Goal: Book appointment/travel/reservation

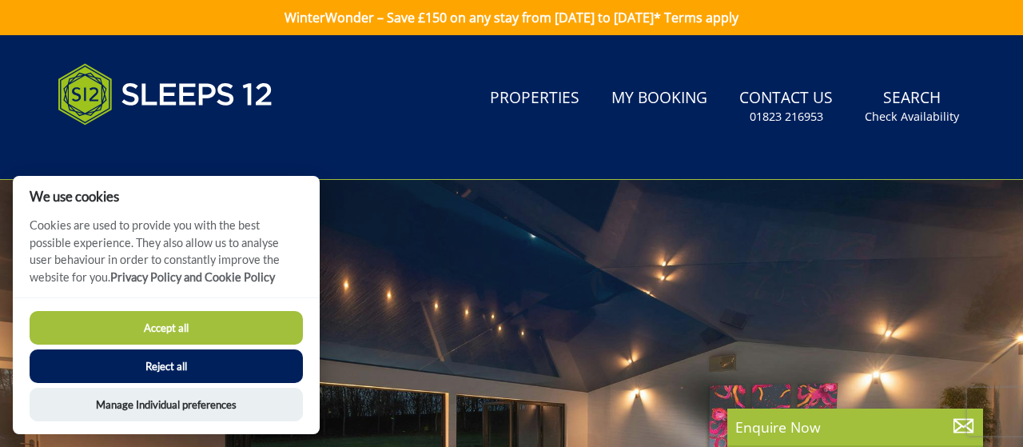
click at [180, 320] on button "Accept all" at bounding box center [166, 328] width 273 height 34
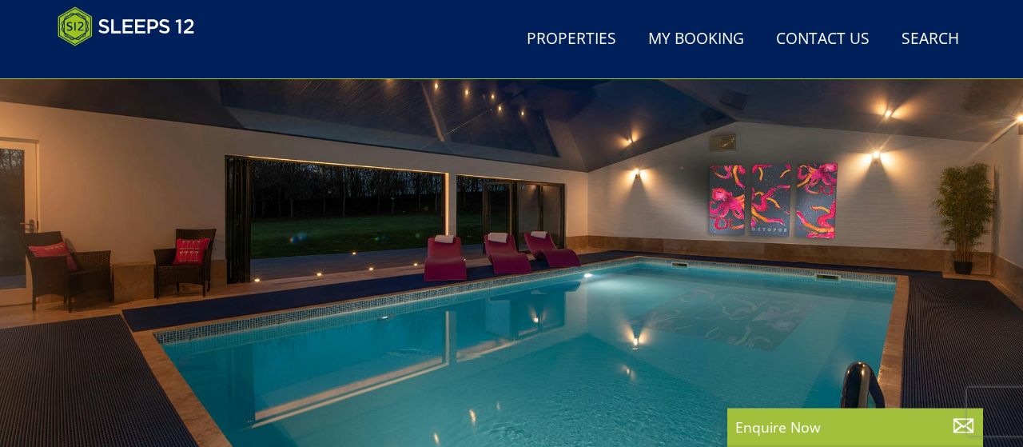
scroll to position [269, 0]
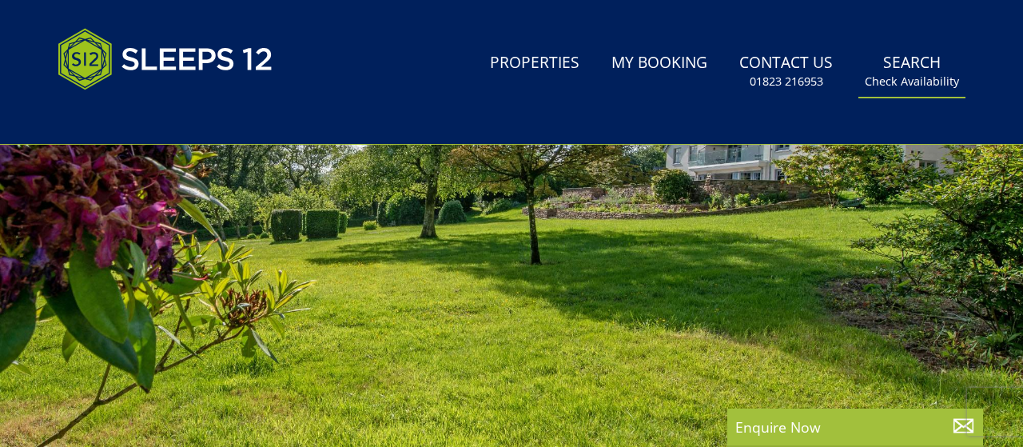
click at [936, 70] on link "Search Check Availability" at bounding box center [912, 72] width 107 height 52
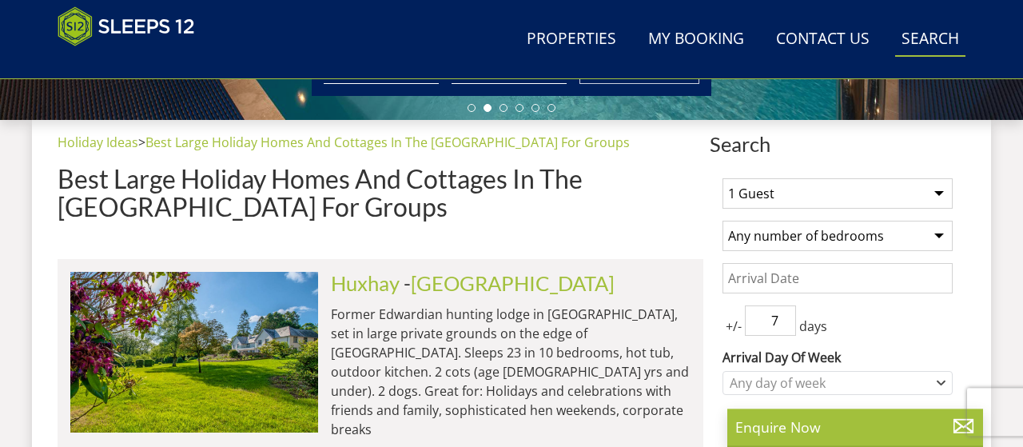
scroll to position [558, 0]
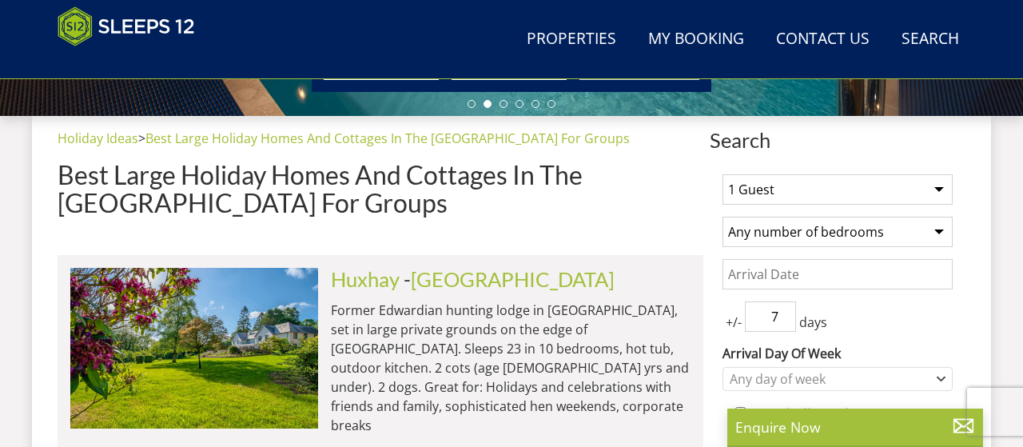
click at [723, 174] on select "1 Guest 2 Guests 3 Guests 4 Guests 5 Guests 6 Guests 7 Guests 8 Guests 9 Guests…" at bounding box center [838, 189] width 230 height 30
select select "15"
click option "15 Guests" at bounding box center [0, 0] width 0 height 0
click at [723, 217] on select "Any number of bedrooms 3 Bedrooms 4 Bedrooms 5 Bedrooms 6 Bedrooms 7 Bedrooms 8…" at bounding box center [838, 232] width 230 height 30
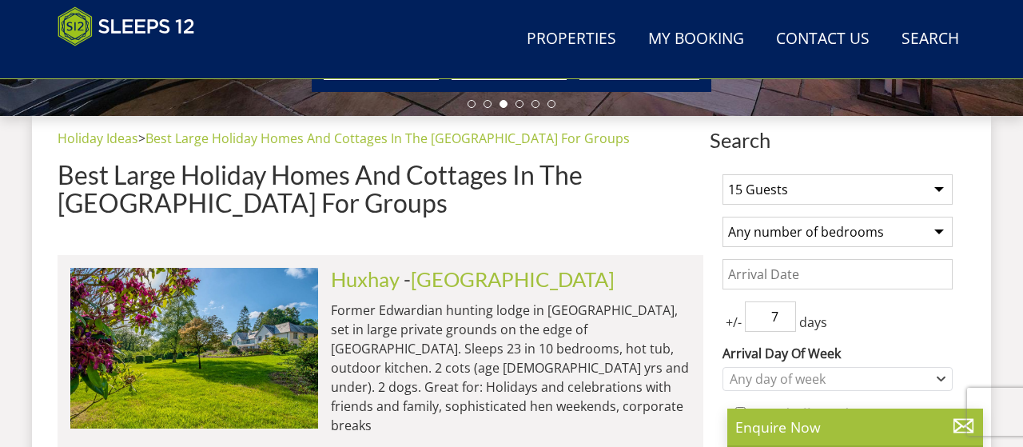
select select "7"
click option "7 Bedrooms" at bounding box center [0, 0] width 0 height 0
click at [816, 274] on input "Date" at bounding box center [838, 274] width 230 height 30
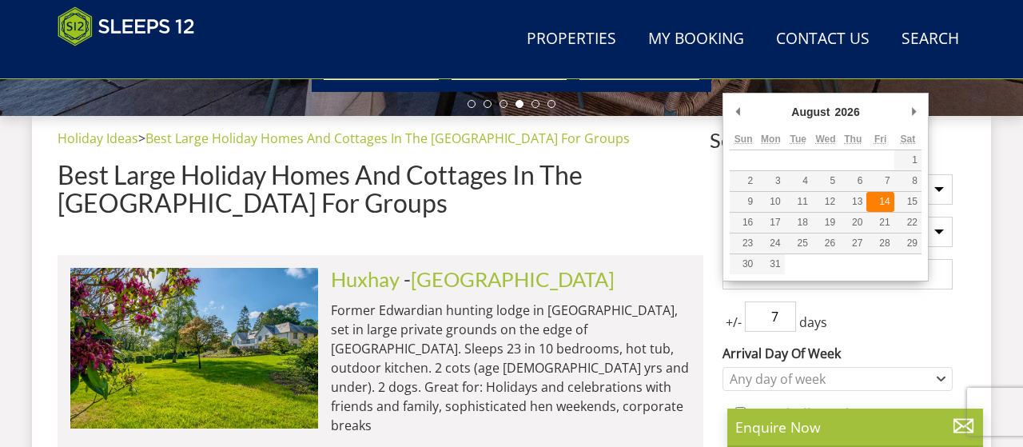
type input "[DATE]"
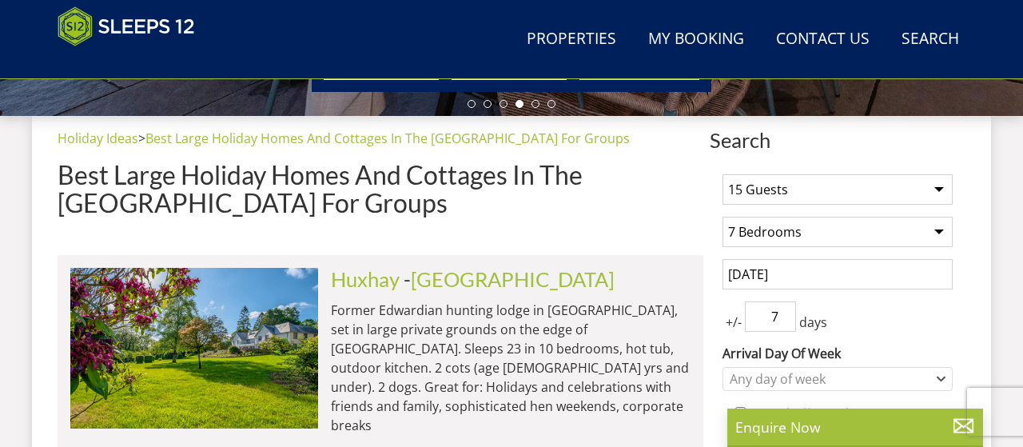
click at [873, 327] on div "+/- 7 days" at bounding box center [838, 316] width 230 height 30
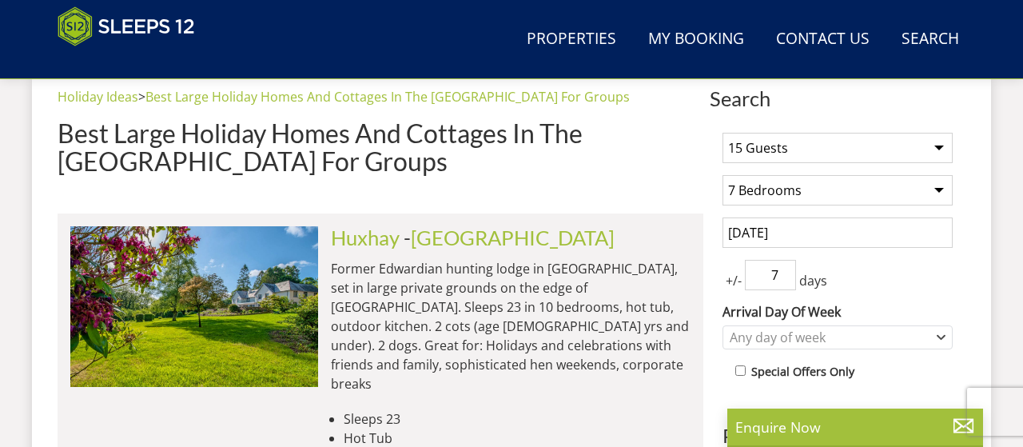
click at [775, 274] on input "7" at bounding box center [770, 275] width 51 height 30
click at [848, 329] on div "Any day of week" at bounding box center [829, 338] width 207 height 18
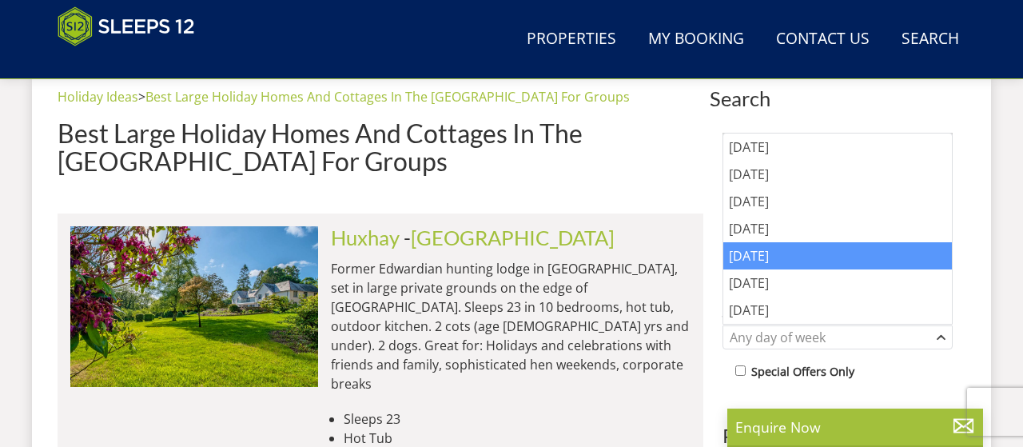
click at [786, 262] on div "[DATE]" at bounding box center [838, 255] width 229 height 27
click at [886, 376] on div "Special Offers Only" at bounding box center [844, 372] width 217 height 23
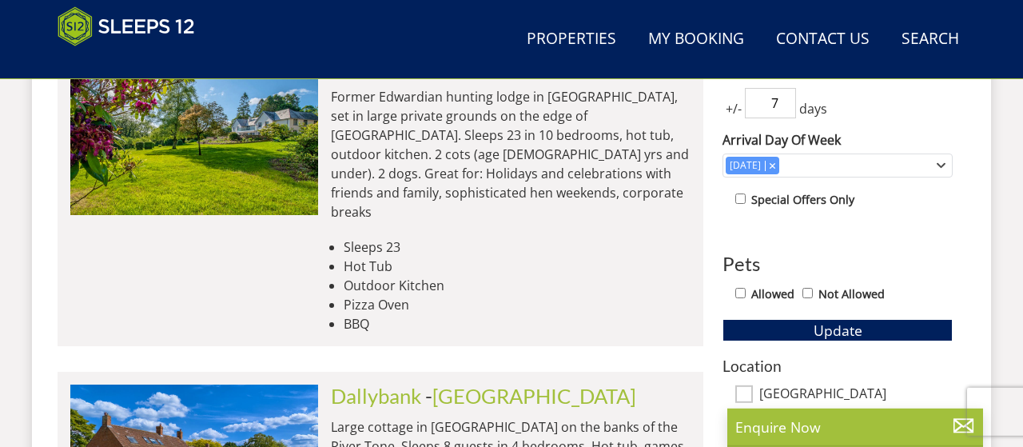
scroll to position [807, 0]
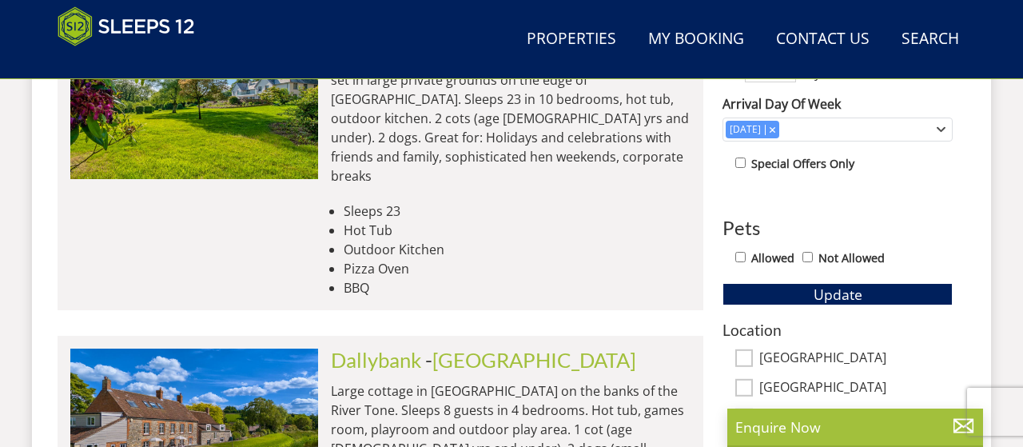
click at [767, 253] on label "Allowed" at bounding box center [773, 258] width 43 height 18
click at [746, 253] on input "Allowed" at bounding box center [741, 257] width 10 height 10
checkbox input "true"
click at [856, 298] on span "Update" at bounding box center [838, 294] width 49 height 19
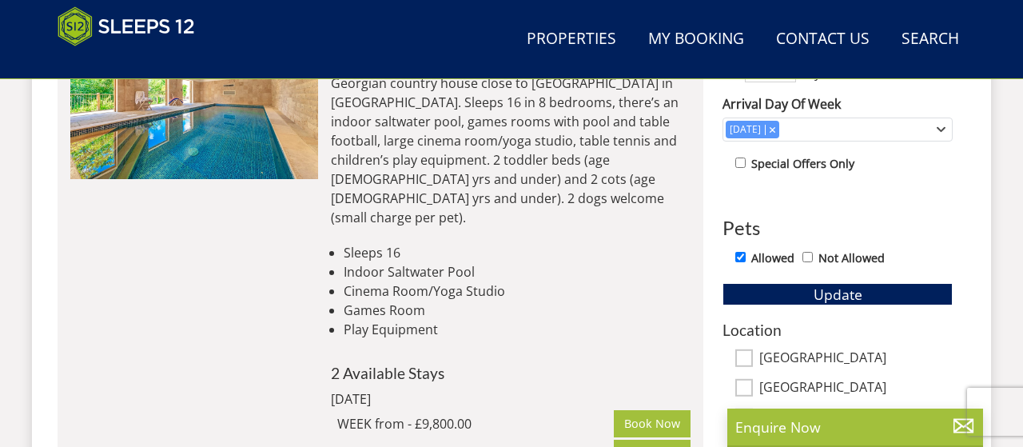
click at [414, 262] on li "Indoor Saltwater Pool" at bounding box center [517, 271] width 347 height 19
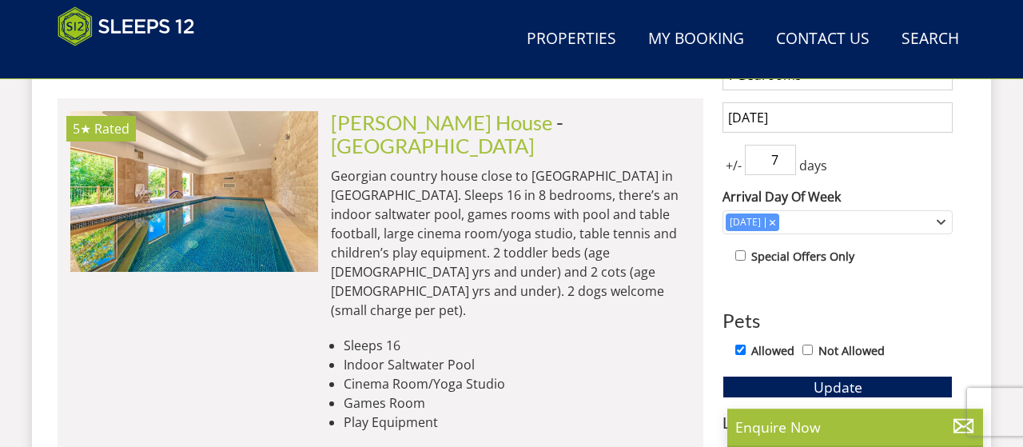
scroll to position [683, 0]
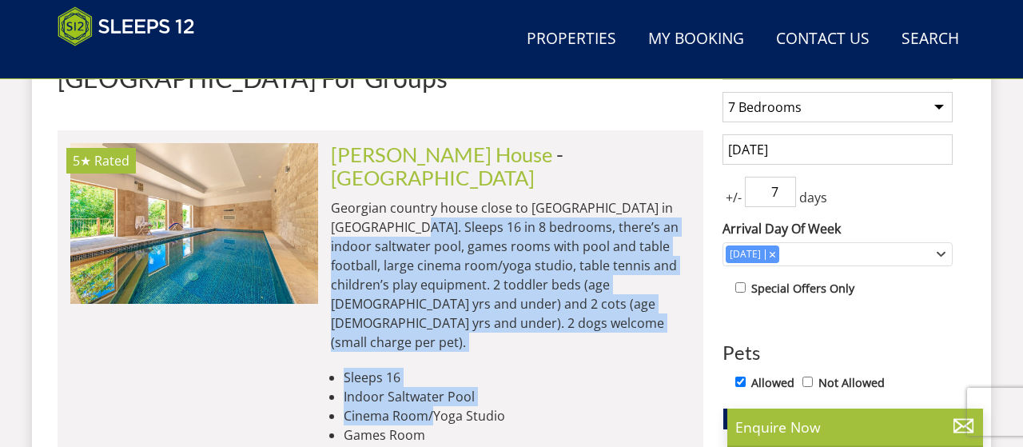
drag, startPoint x: 396, startPoint y: 207, endPoint x: 431, endPoint y: 370, distance: 166.8
click at [431, 406] on li "Cinema Room/Yoga Studio" at bounding box center [517, 415] width 347 height 19
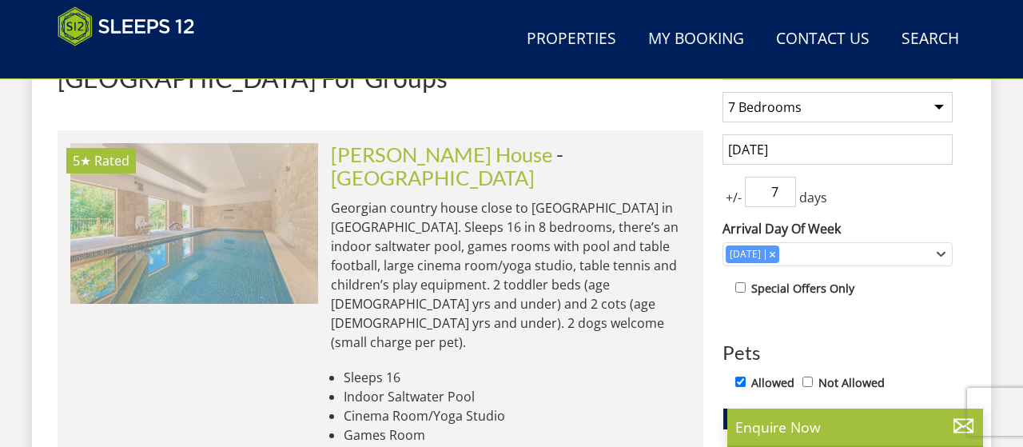
click at [285, 269] on img at bounding box center [194, 223] width 248 height 160
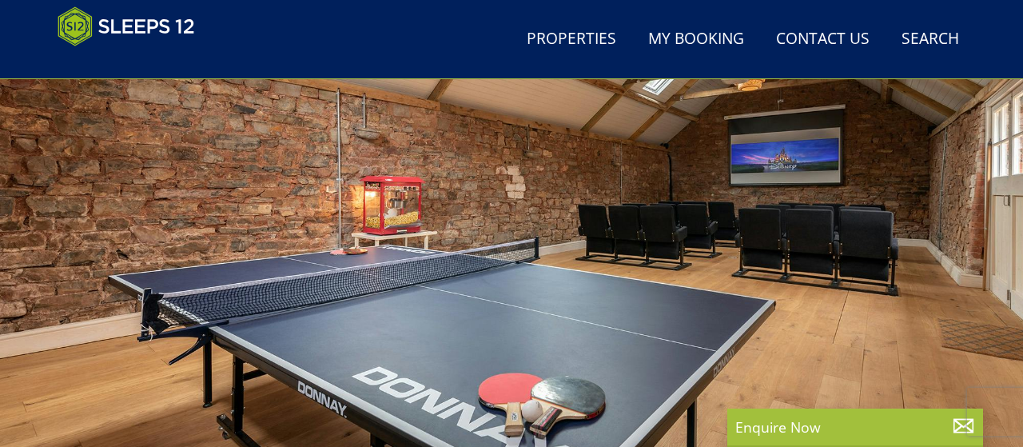
scroll to position [186, 0]
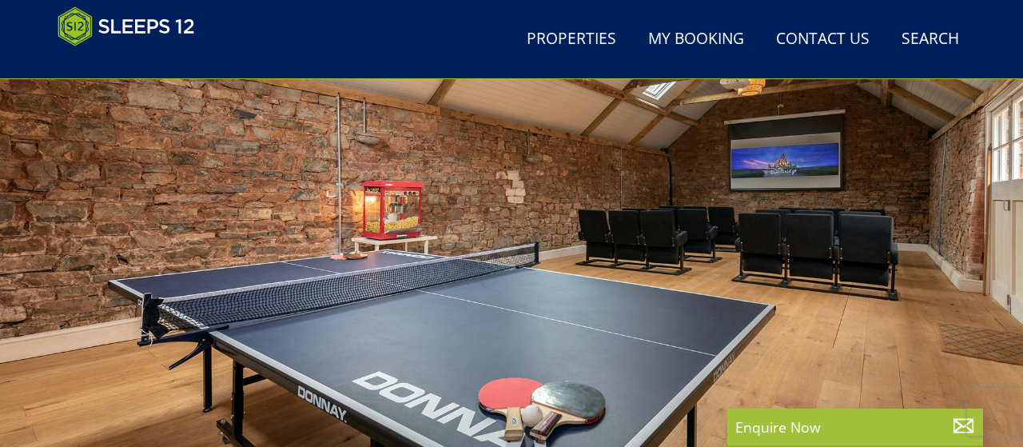
click at [908, 258] on div at bounding box center [511, 208] width 1023 height 560
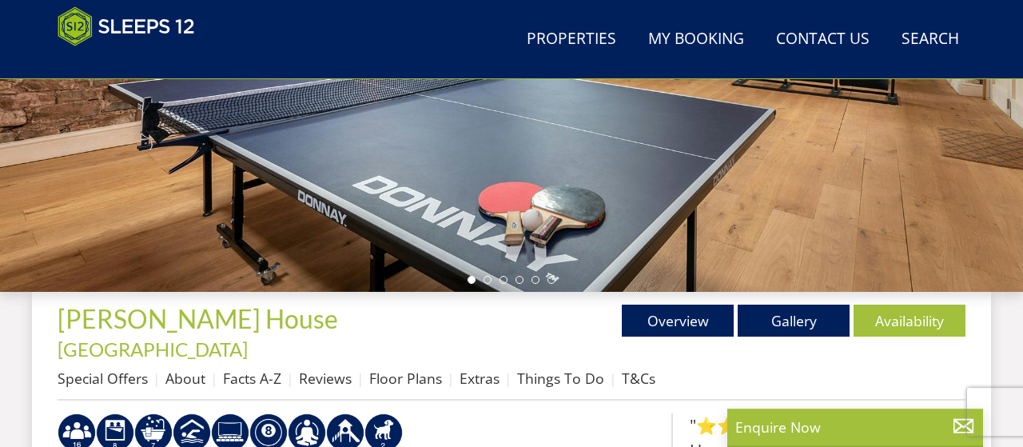
scroll to position [394, 0]
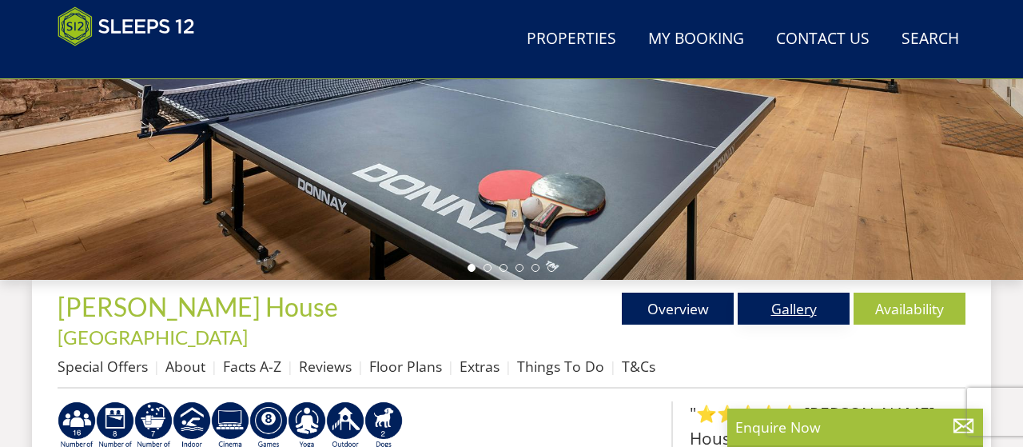
click at [792, 311] on link "Gallery" at bounding box center [794, 309] width 112 height 32
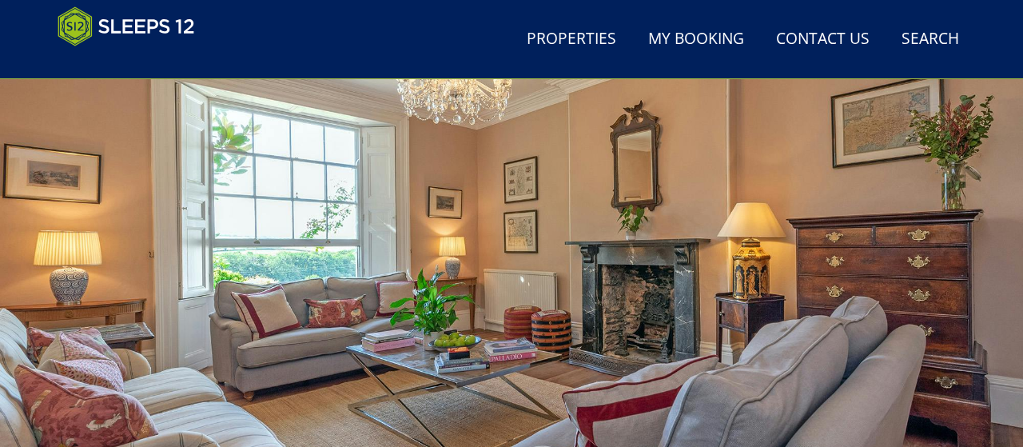
scroll to position [109, 0]
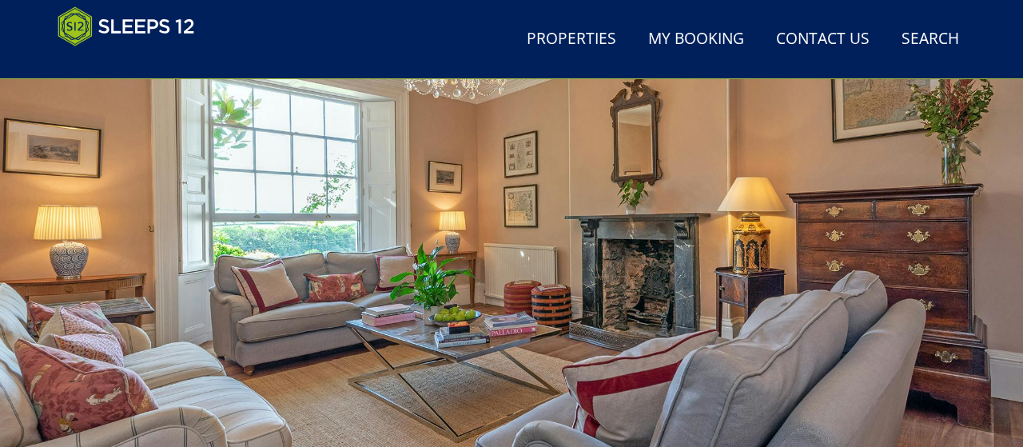
click at [898, 261] on div at bounding box center [511, 286] width 1023 height 560
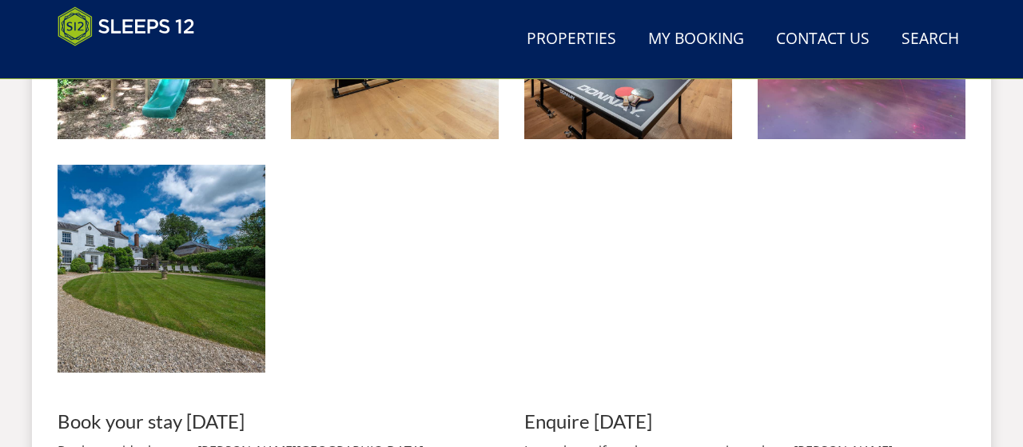
scroll to position [2277, 0]
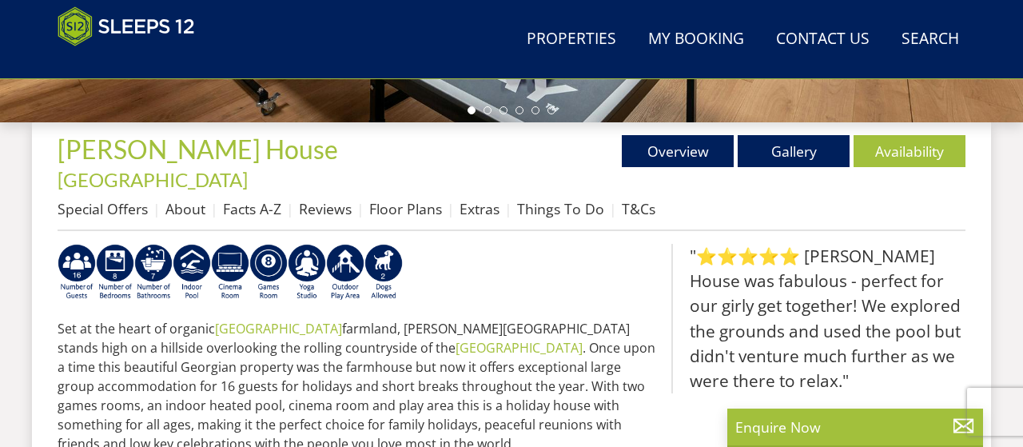
scroll to position [547, 0]
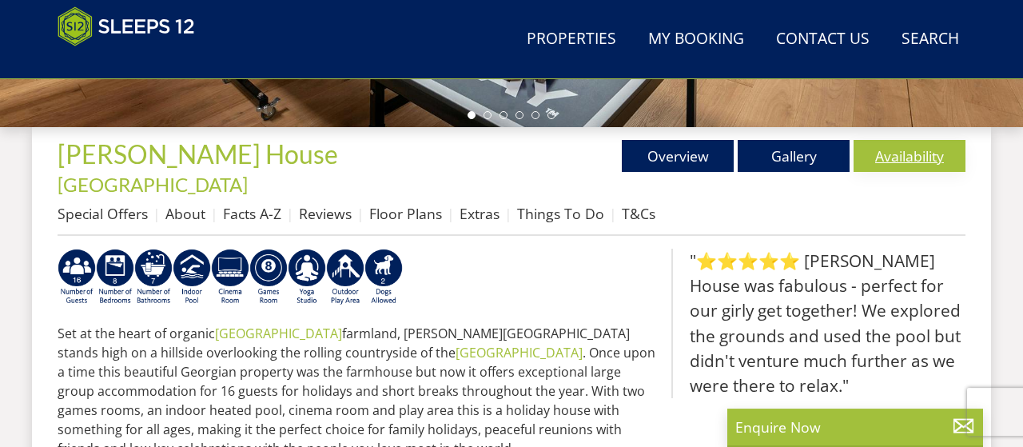
click at [919, 160] on link "Availability" at bounding box center [910, 156] width 112 height 32
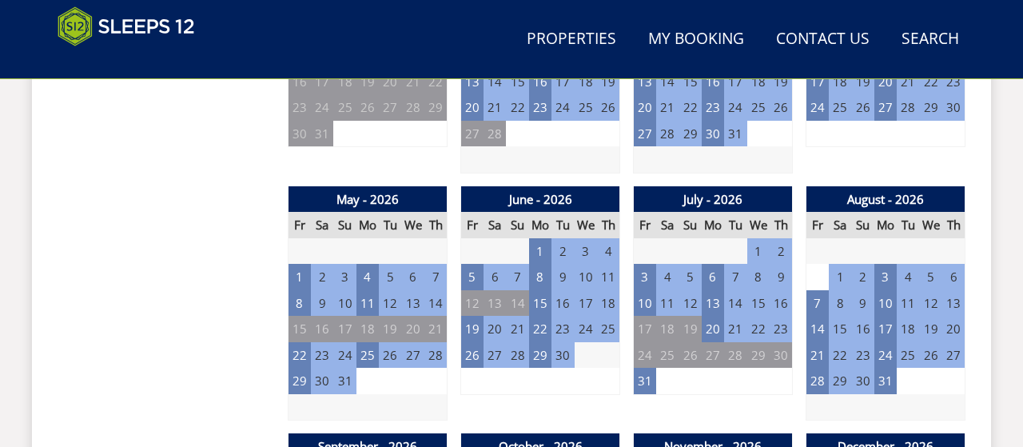
scroll to position [1108, 0]
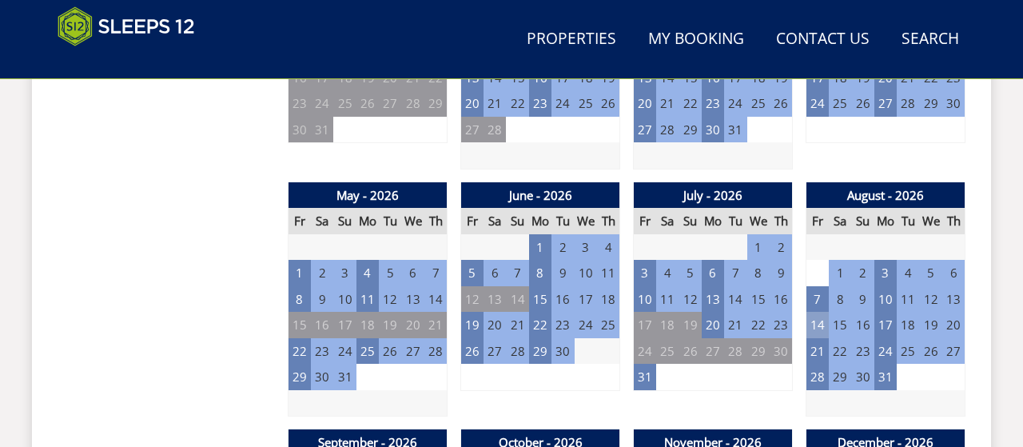
click at [813, 312] on td "14" at bounding box center [818, 325] width 22 height 26
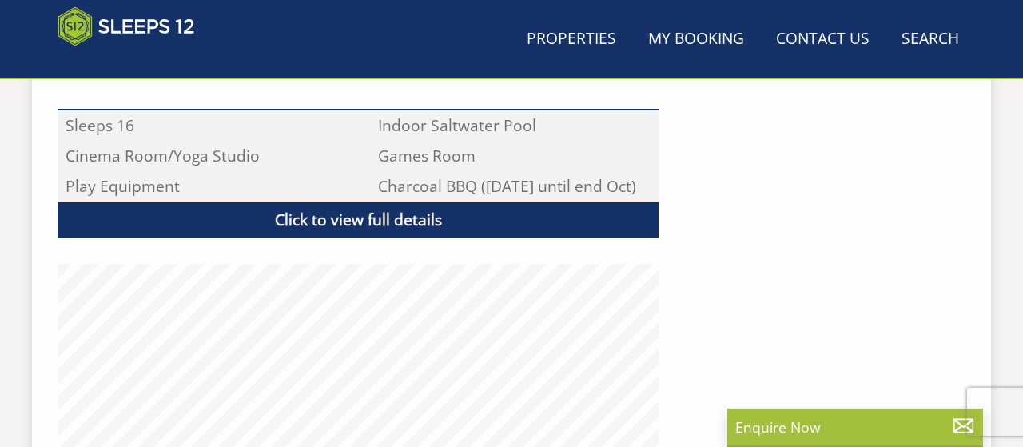
scroll to position [547, 0]
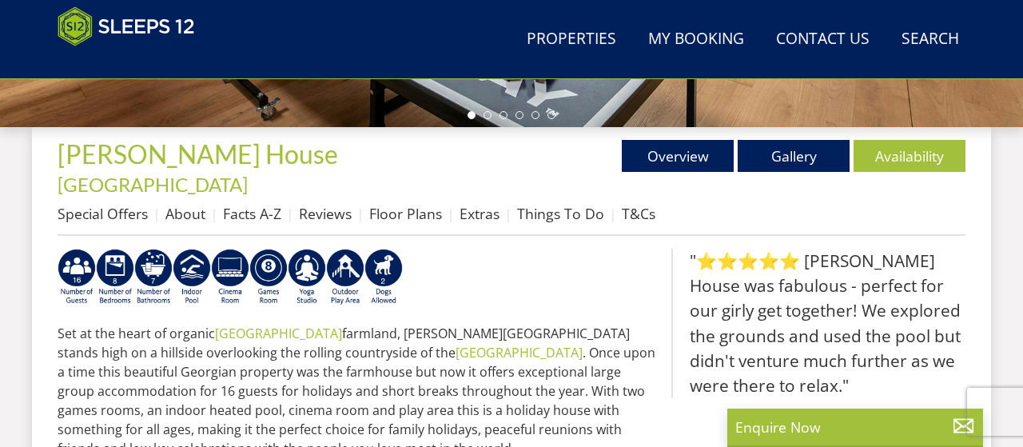
scroll to position [683, 0]
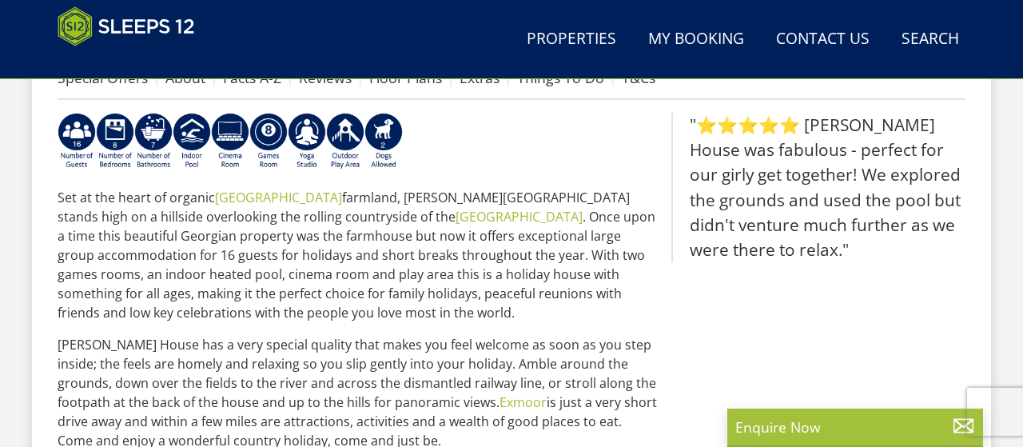
select select "15"
select select "7"
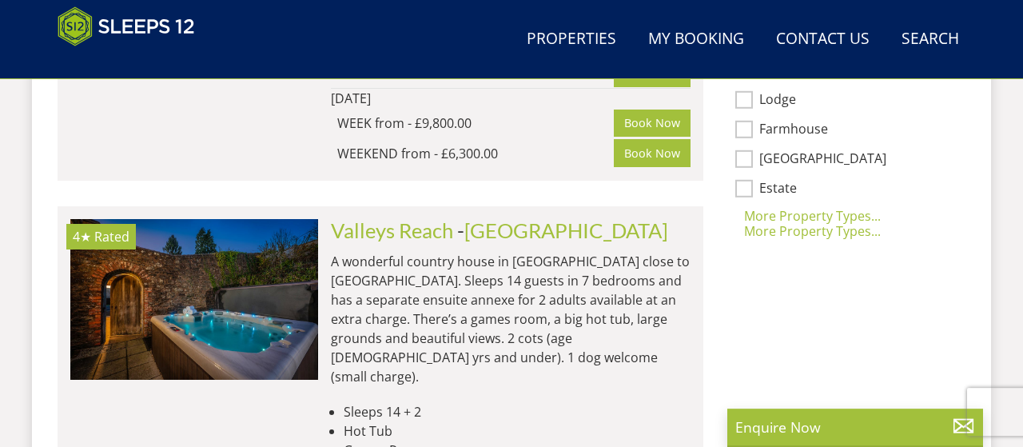
scroll to position [1334, 0]
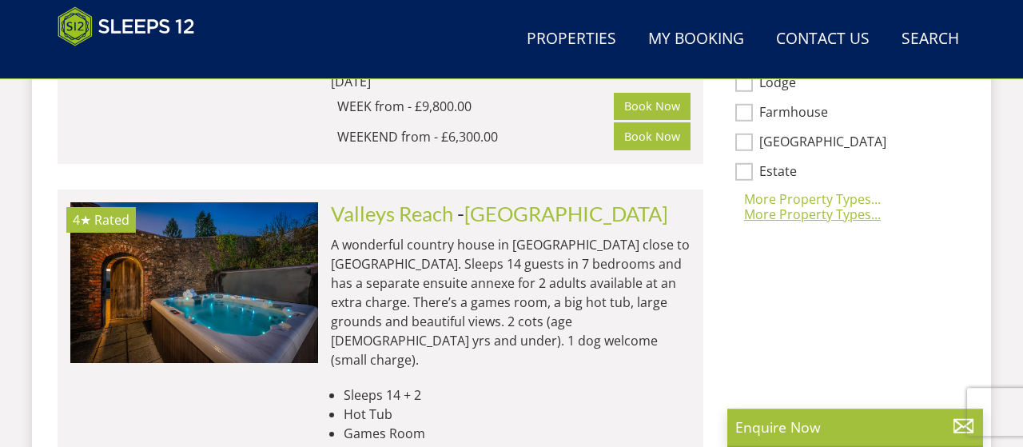
click at [788, 205] on div "More Property Types..." at bounding box center [838, 214] width 230 height 19
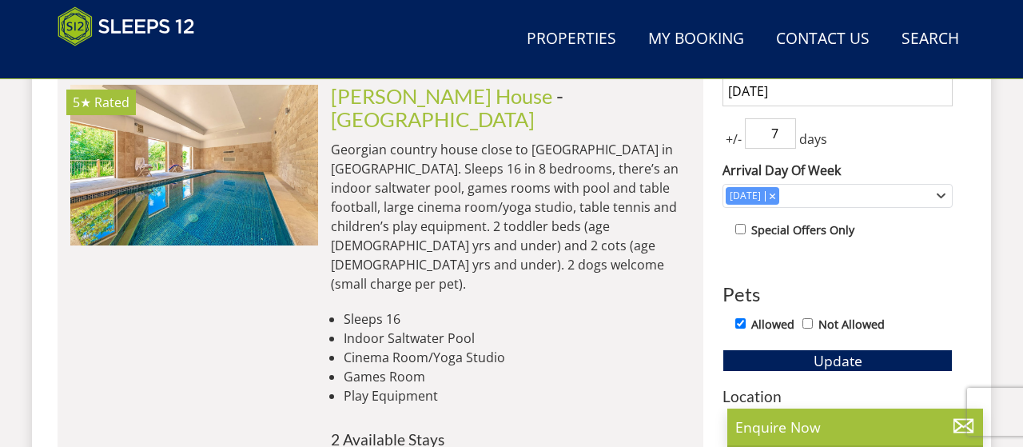
scroll to position [823, 0]
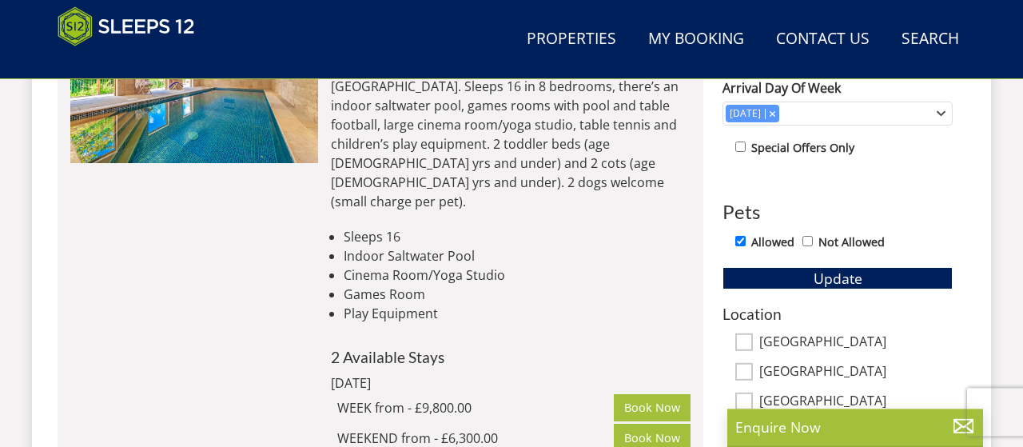
click at [840, 139] on label "Special Offers Only" at bounding box center [803, 148] width 103 height 18
click at [830, 142] on label "Special Offers Only" at bounding box center [803, 148] width 103 height 18
click at [744, 146] on input "checkbox" at bounding box center [741, 147] width 10 height 10
click at [815, 280] on span "Update" at bounding box center [838, 278] width 49 height 19
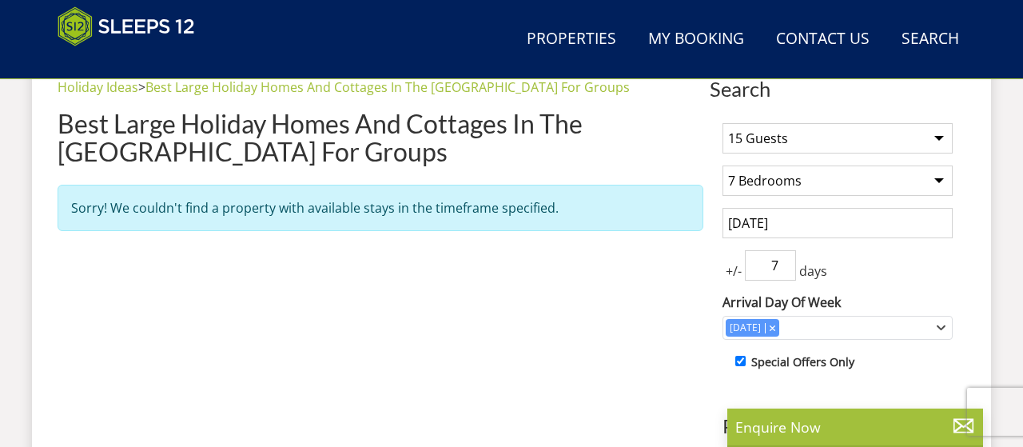
scroll to position [566, 0]
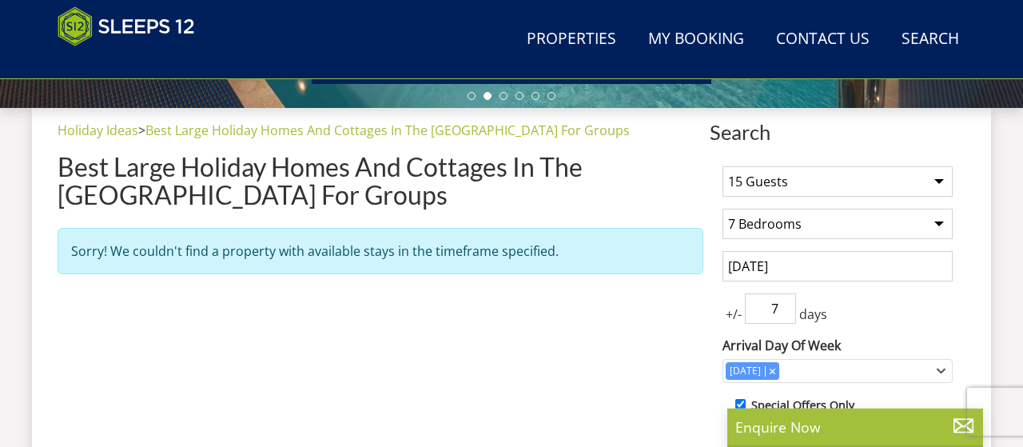
click at [736, 399] on input "checkbox" at bounding box center [741, 404] width 10 height 10
checkbox input "false"
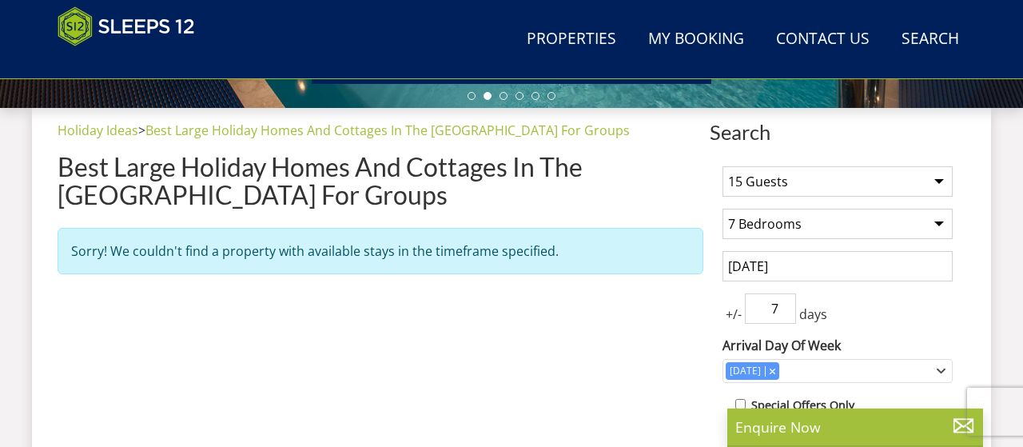
click at [858, 302] on div "+/- 7 days" at bounding box center [838, 308] width 230 height 30
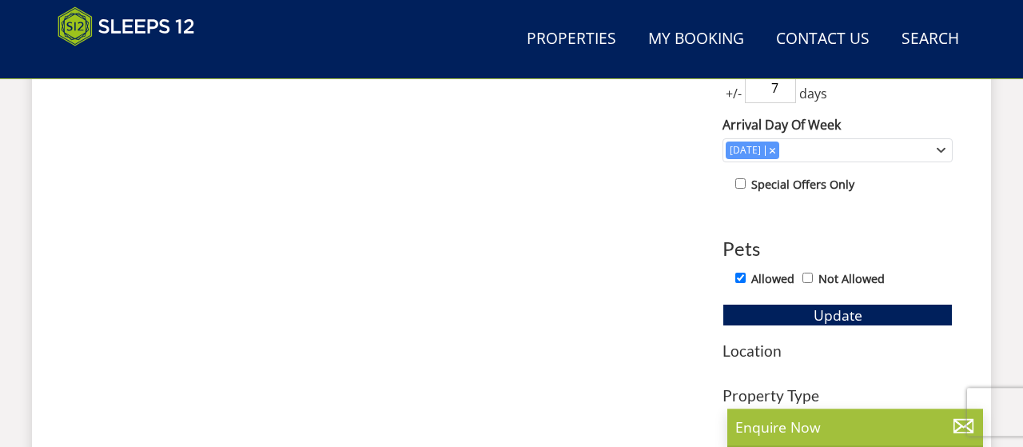
scroll to position [815, 0]
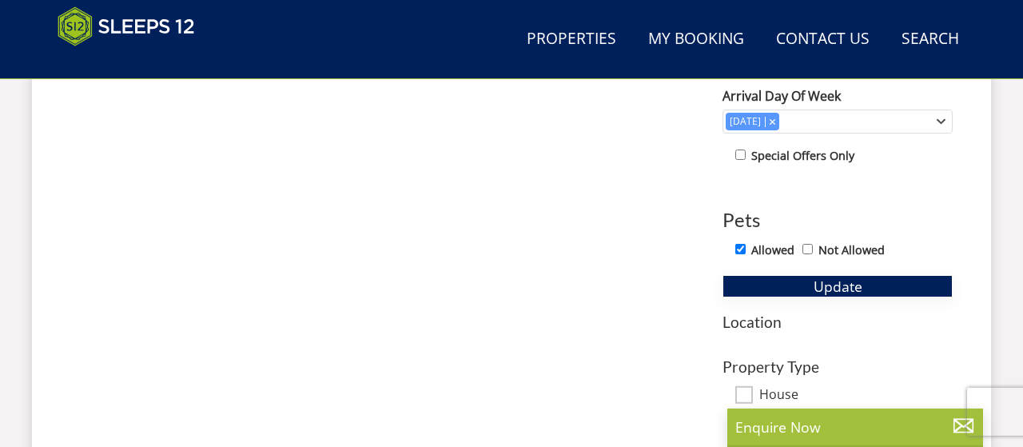
click at [851, 291] on span "Update" at bounding box center [838, 286] width 49 height 19
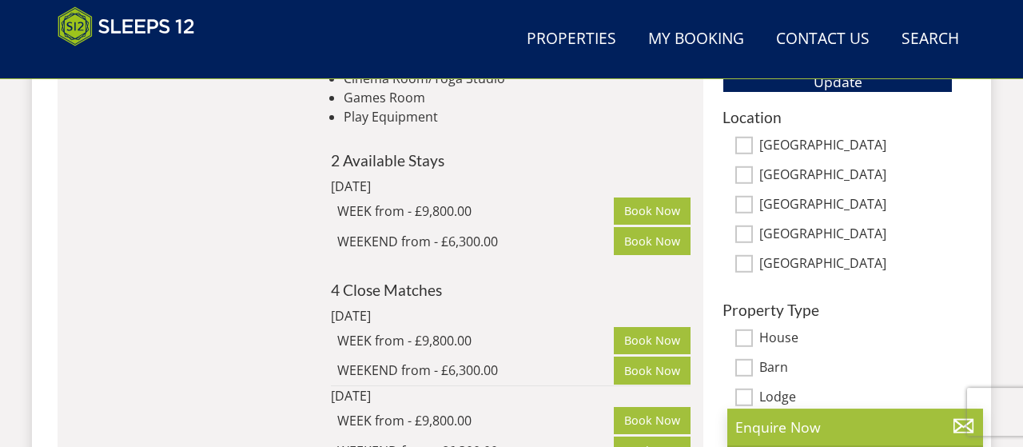
scroll to position [985, 0]
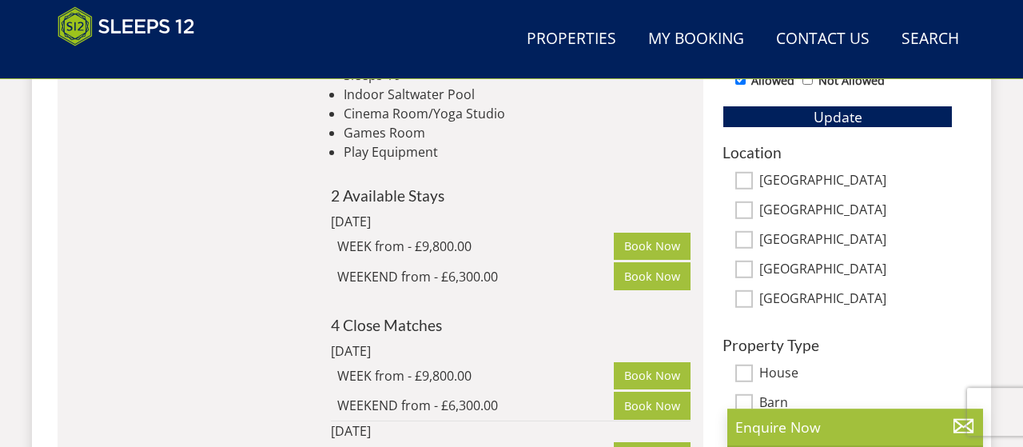
click at [744, 175] on input "[GEOGRAPHIC_DATA]" at bounding box center [745, 181] width 18 height 18
checkbox input "true"
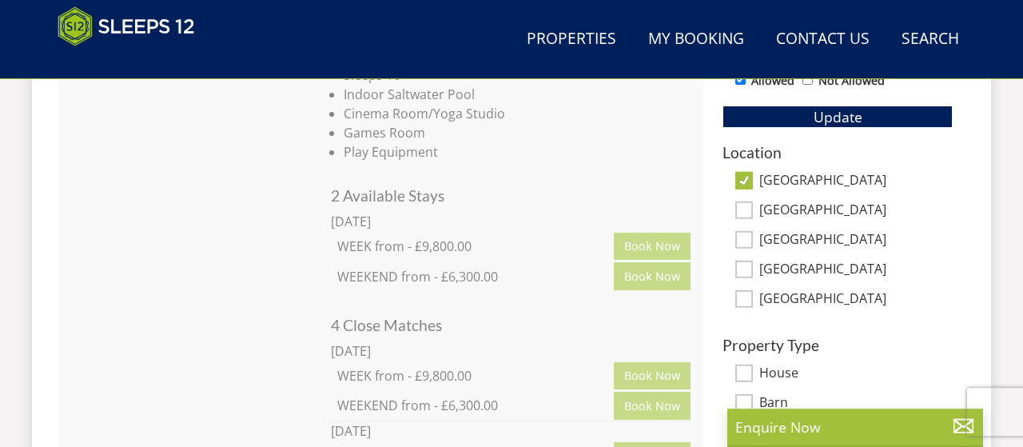
click at [749, 207] on input "[GEOGRAPHIC_DATA]" at bounding box center [745, 210] width 18 height 18
checkbox input "true"
click at [859, 118] on span "Update" at bounding box center [838, 116] width 49 height 19
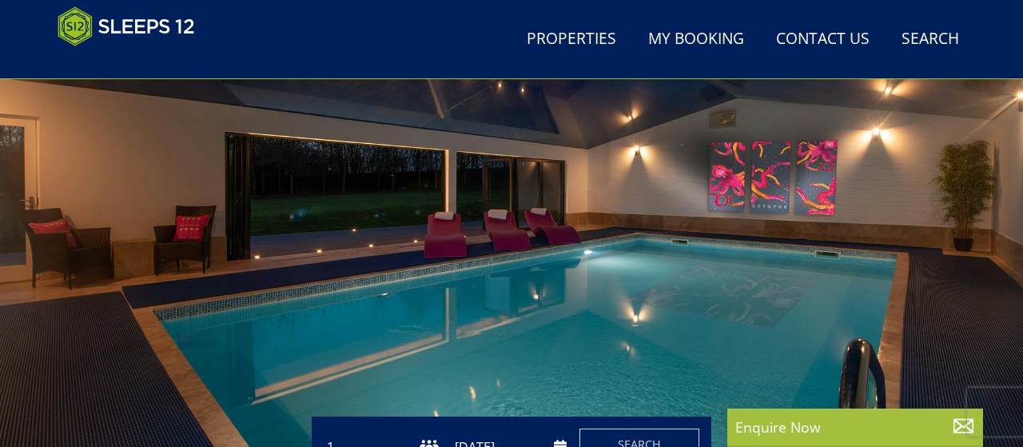
scroll to position [0, 0]
